Goal: Information Seeking & Learning: Learn about a topic

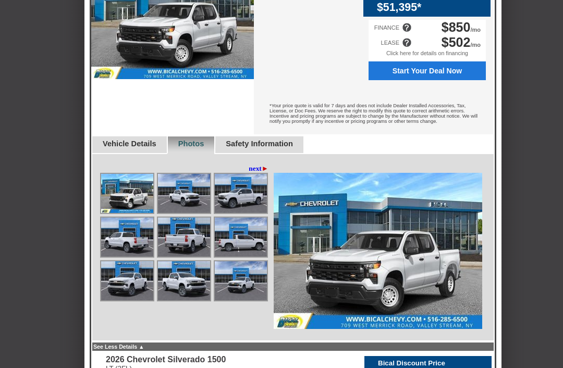
scroll to position [411, 0]
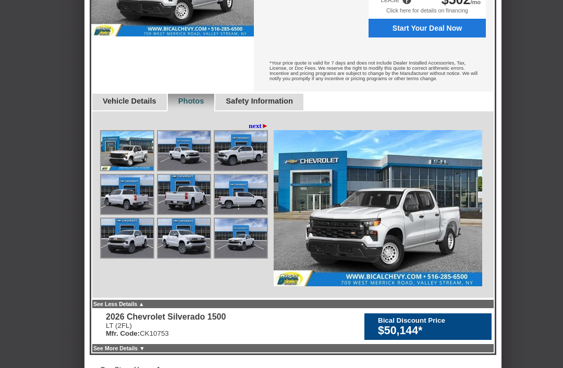
click at [427, 247] on img at bounding box center [378, 208] width 208 height 156
click at [443, 243] on img at bounding box center [378, 208] width 208 height 156
click at [180, 243] on img at bounding box center [184, 238] width 52 height 39
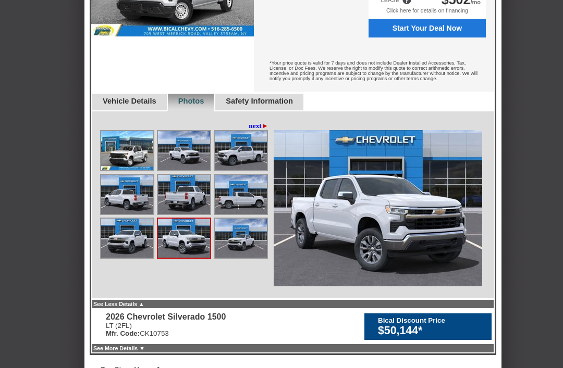
click at [161, 243] on img at bounding box center [184, 238] width 52 height 39
click at [118, 238] on img at bounding box center [127, 238] width 52 height 39
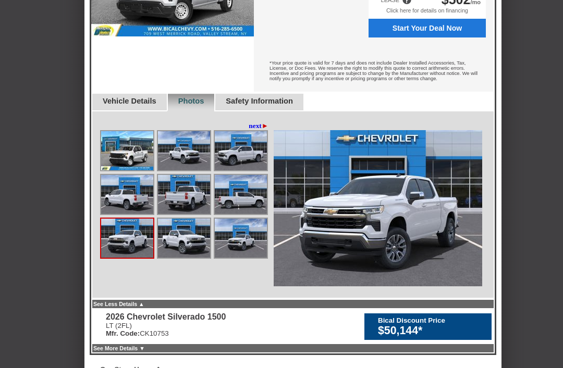
click at [113, 240] on img at bounding box center [127, 238] width 52 height 39
click at [454, 244] on img at bounding box center [378, 208] width 208 height 156
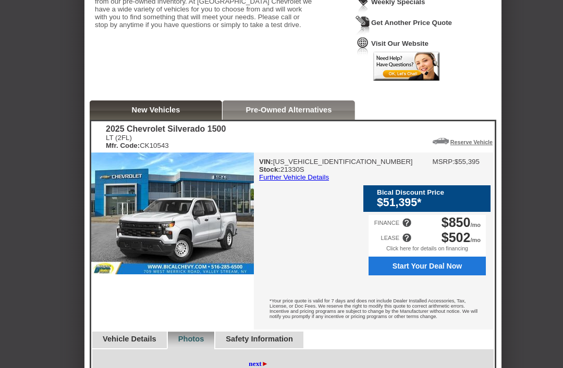
click at [314, 115] on link "Pre-Owned Alternatives" at bounding box center [289, 110] width 86 height 8
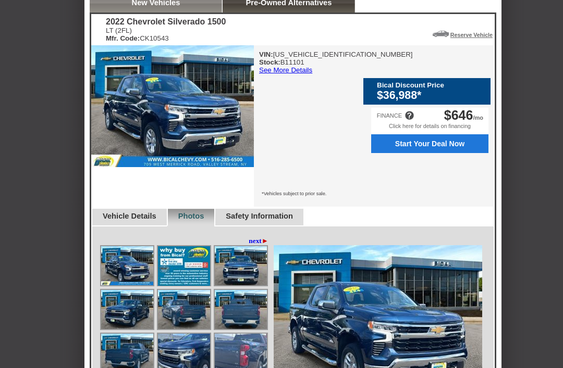
scroll to position [284, 0]
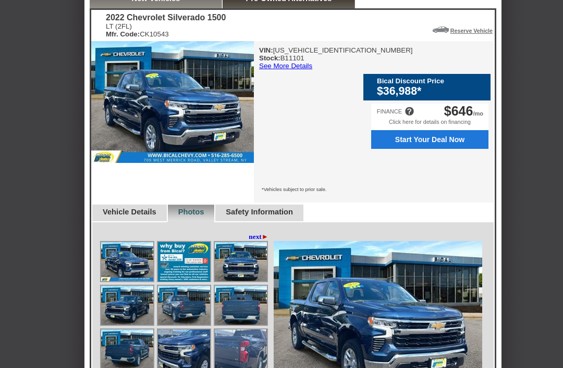
click at [310, 70] on link "See More Details" at bounding box center [285, 67] width 53 height 8
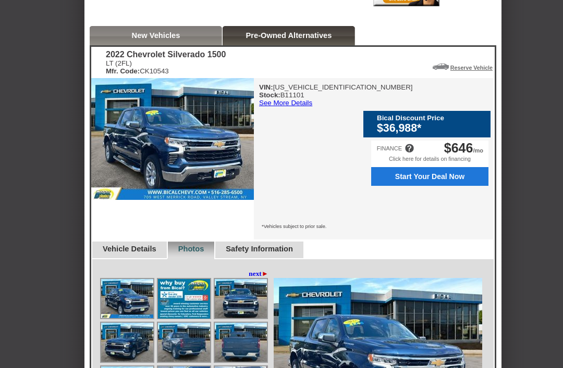
scroll to position [248, 0]
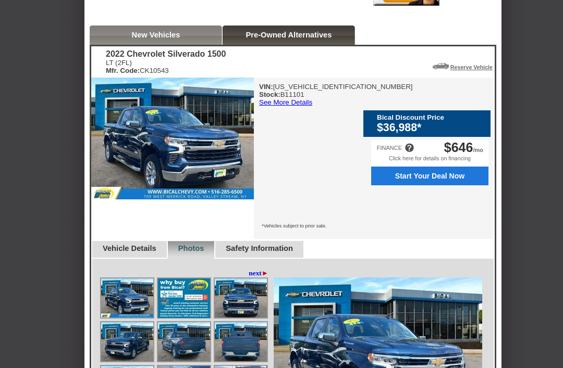
click at [258, 269] on link "next ►" at bounding box center [259, 273] width 20 height 8
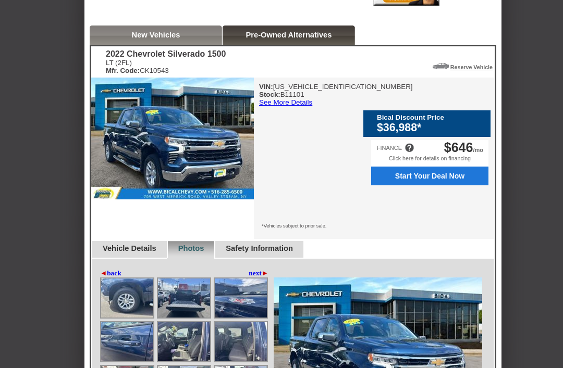
click at [173, 294] on img at bounding box center [184, 298] width 52 height 39
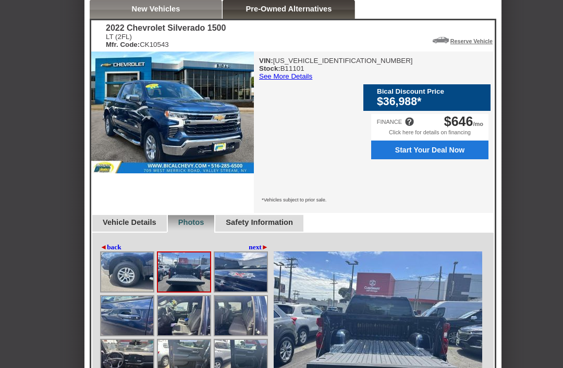
scroll to position [275, 0]
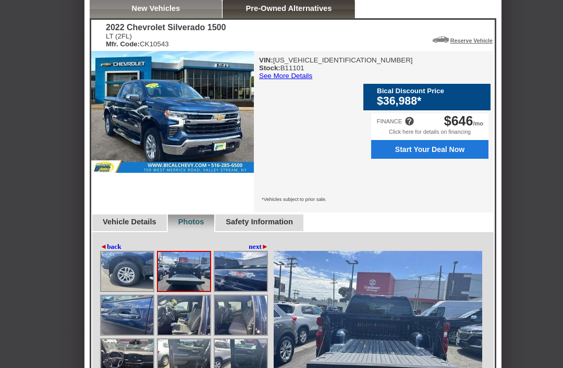
click at [112, 340] on img at bounding box center [127, 359] width 52 height 39
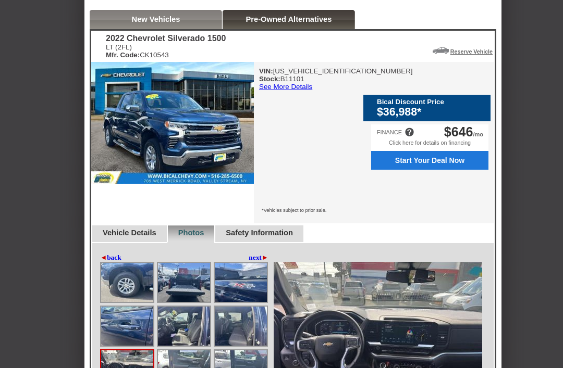
scroll to position [262, 0]
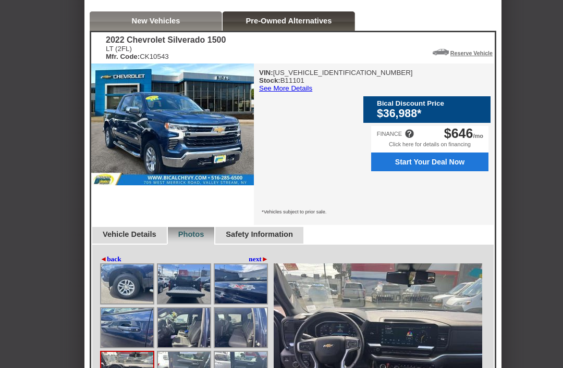
click at [152, 154] on img at bounding box center [172, 125] width 163 height 122
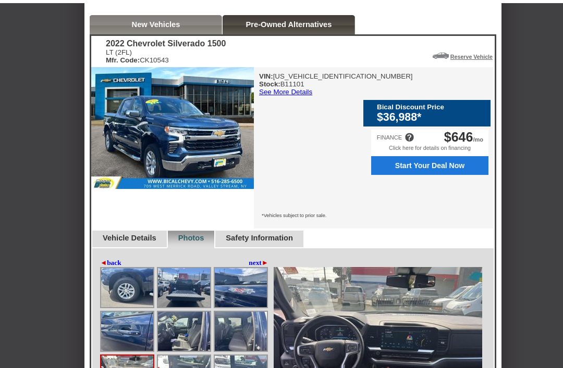
click at [303, 228] on div "Safety Information" at bounding box center [258, 237] width 89 height 18
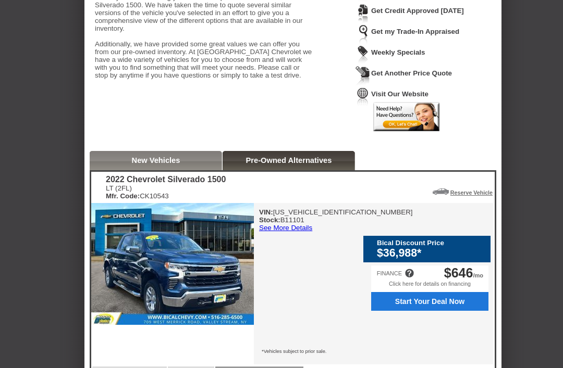
scroll to position [122, 0]
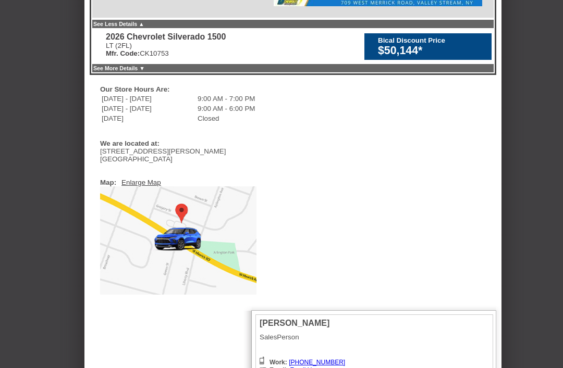
scroll to position [682, 0]
